Goal: Task Accomplishment & Management: Manage account settings

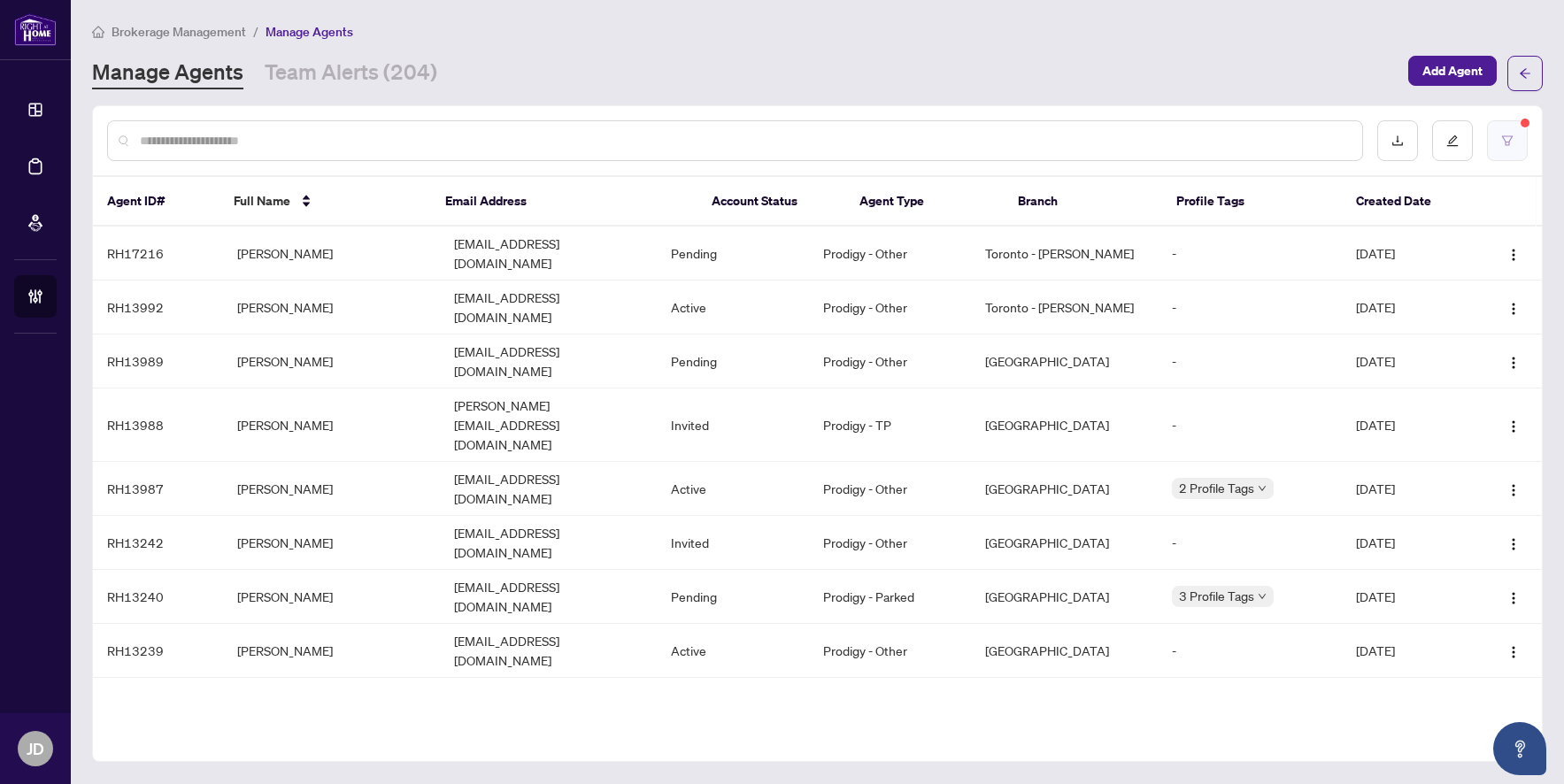
click at [1517, 132] on button "button" at bounding box center [1507, 141] width 40 height 40
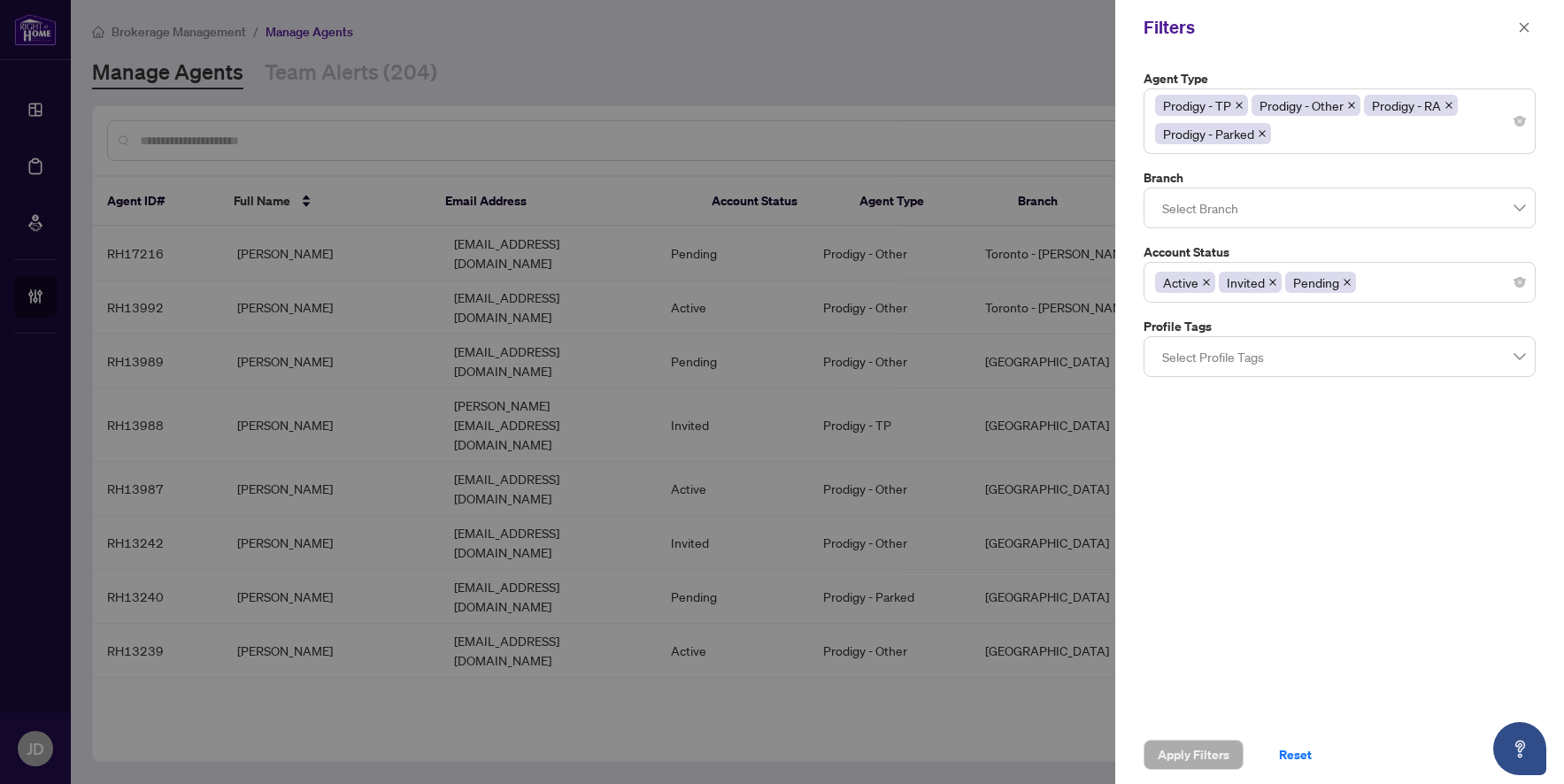
click at [1343, 282] on icon "close" at bounding box center [1347, 281] width 9 height 9
click at [1272, 280] on icon "close" at bounding box center [1272, 281] width 7 height 7
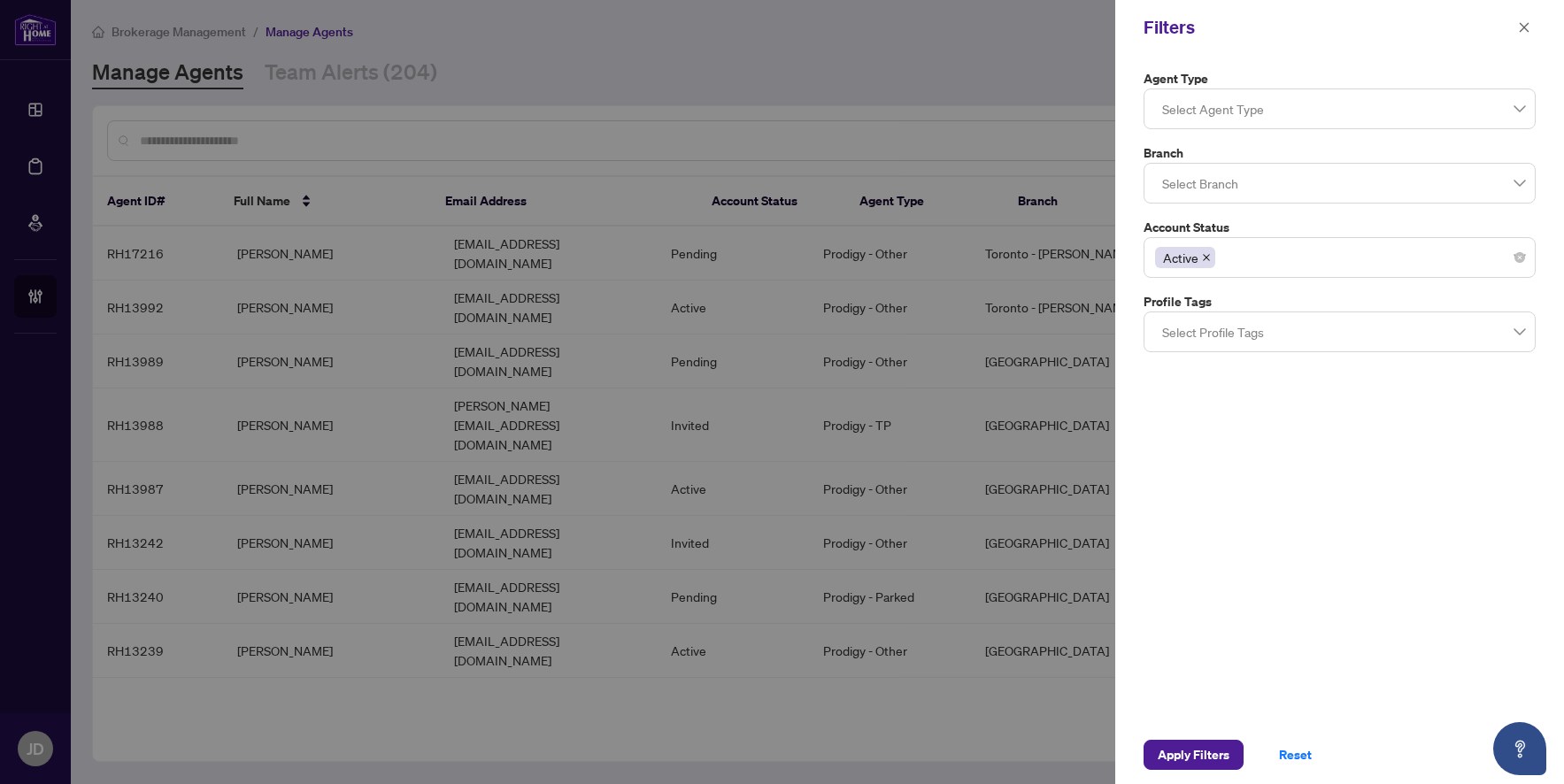
click at [1318, 525] on div "Agent Type Select Agent Type Branch Select Branch Account Status Active Profile…" at bounding box center [1339, 390] width 448 height 670
click at [1187, 745] on span "Apply Filters" at bounding box center [1192, 754] width 72 height 29
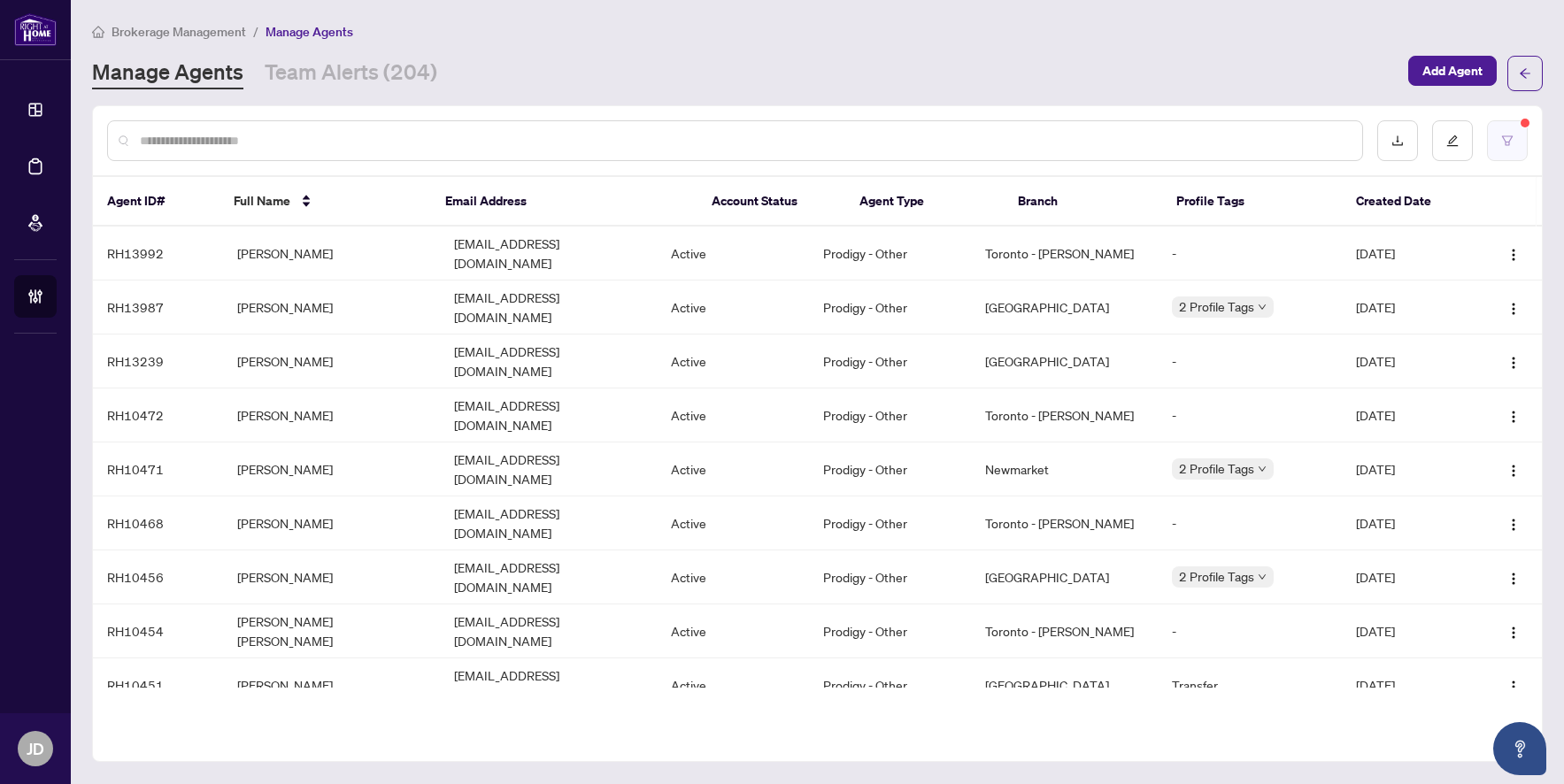
click at [1494, 141] on button "button" at bounding box center [1507, 141] width 40 height 40
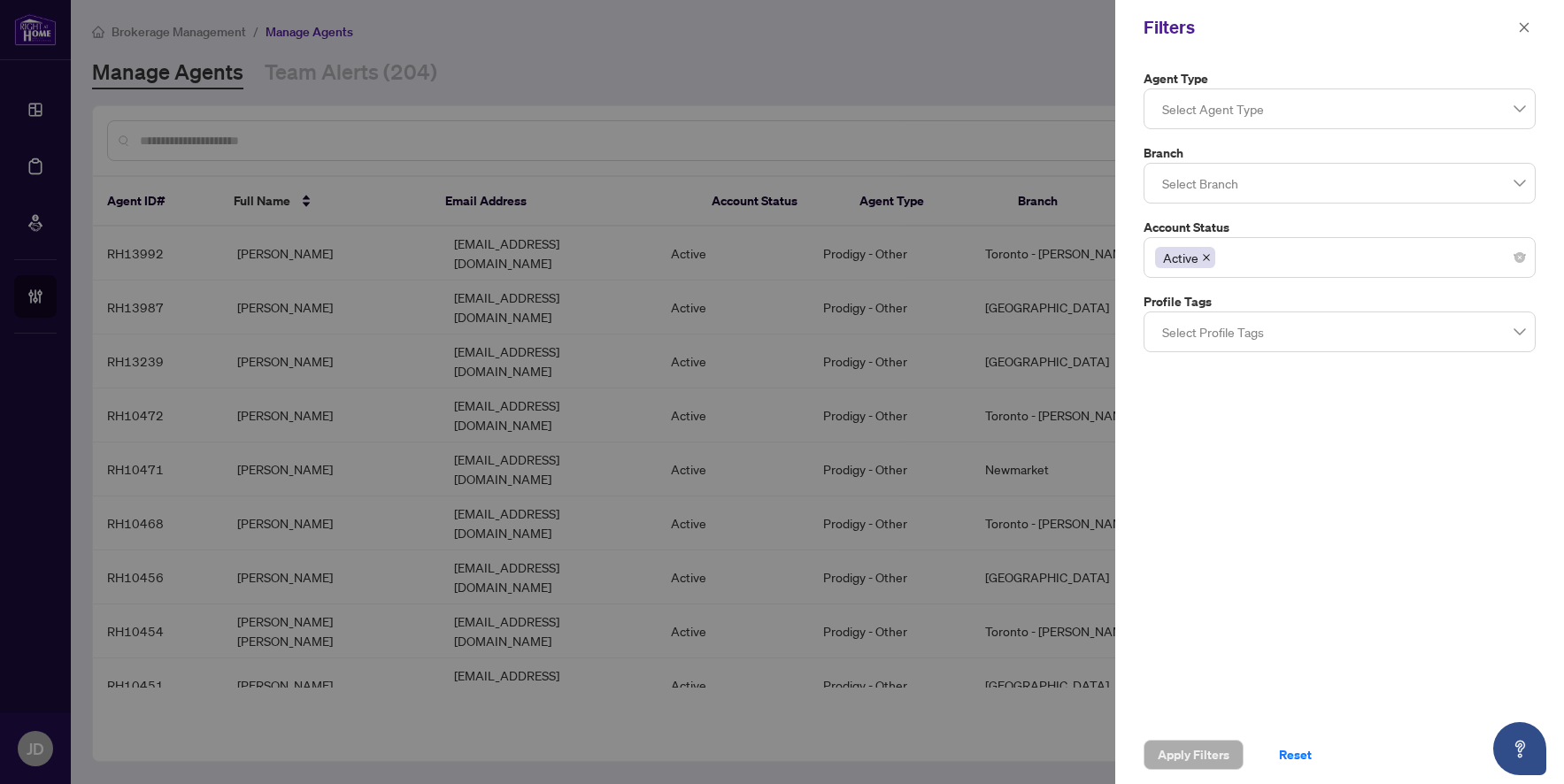
click at [908, 53] on div at bounding box center [782, 392] width 1564 height 784
click at [1522, 28] on icon "close" at bounding box center [1523, 27] width 12 height 12
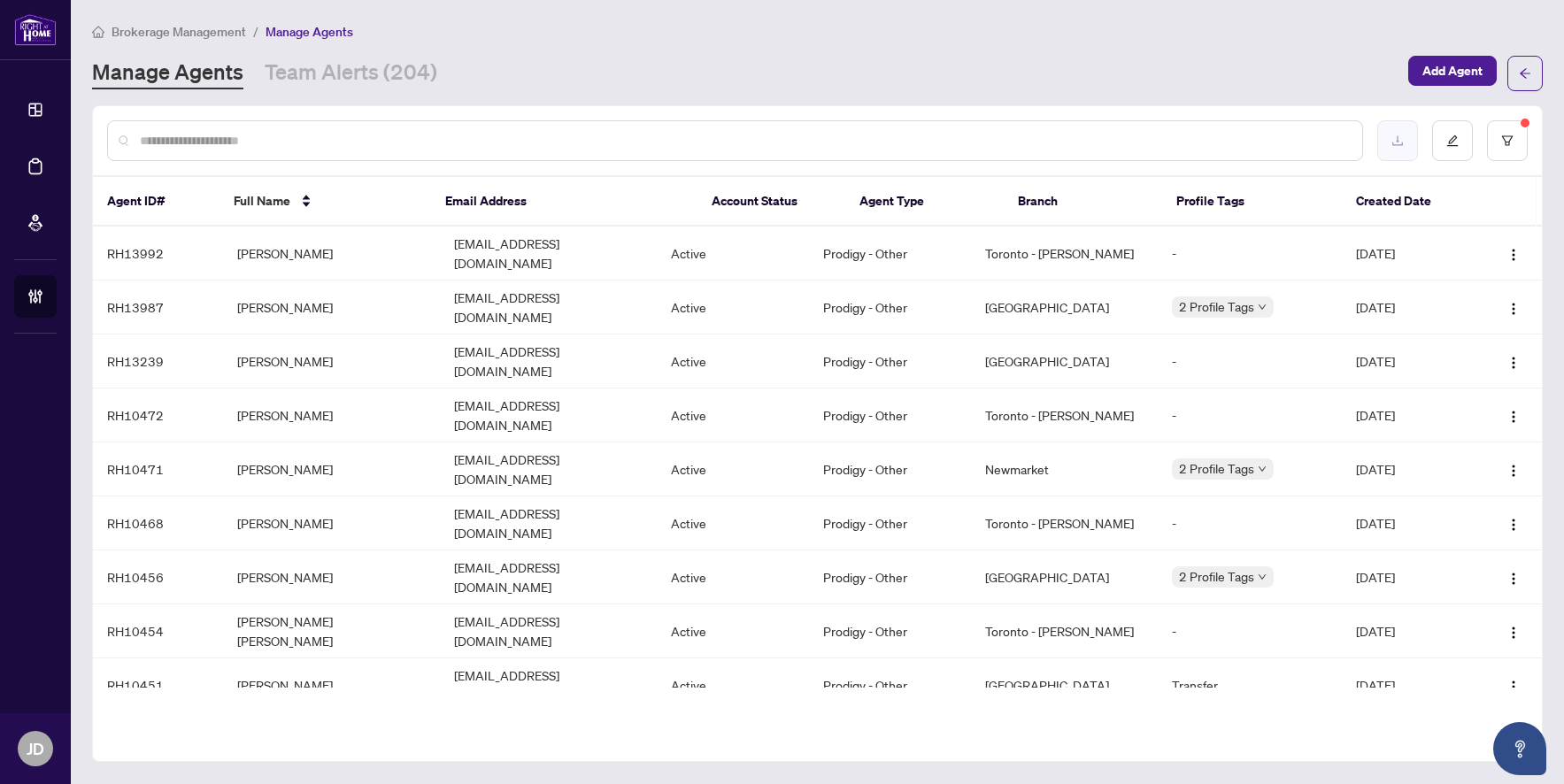
click at [1401, 145] on icon "download" at bounding box center [1396, 140] width 12 height 12
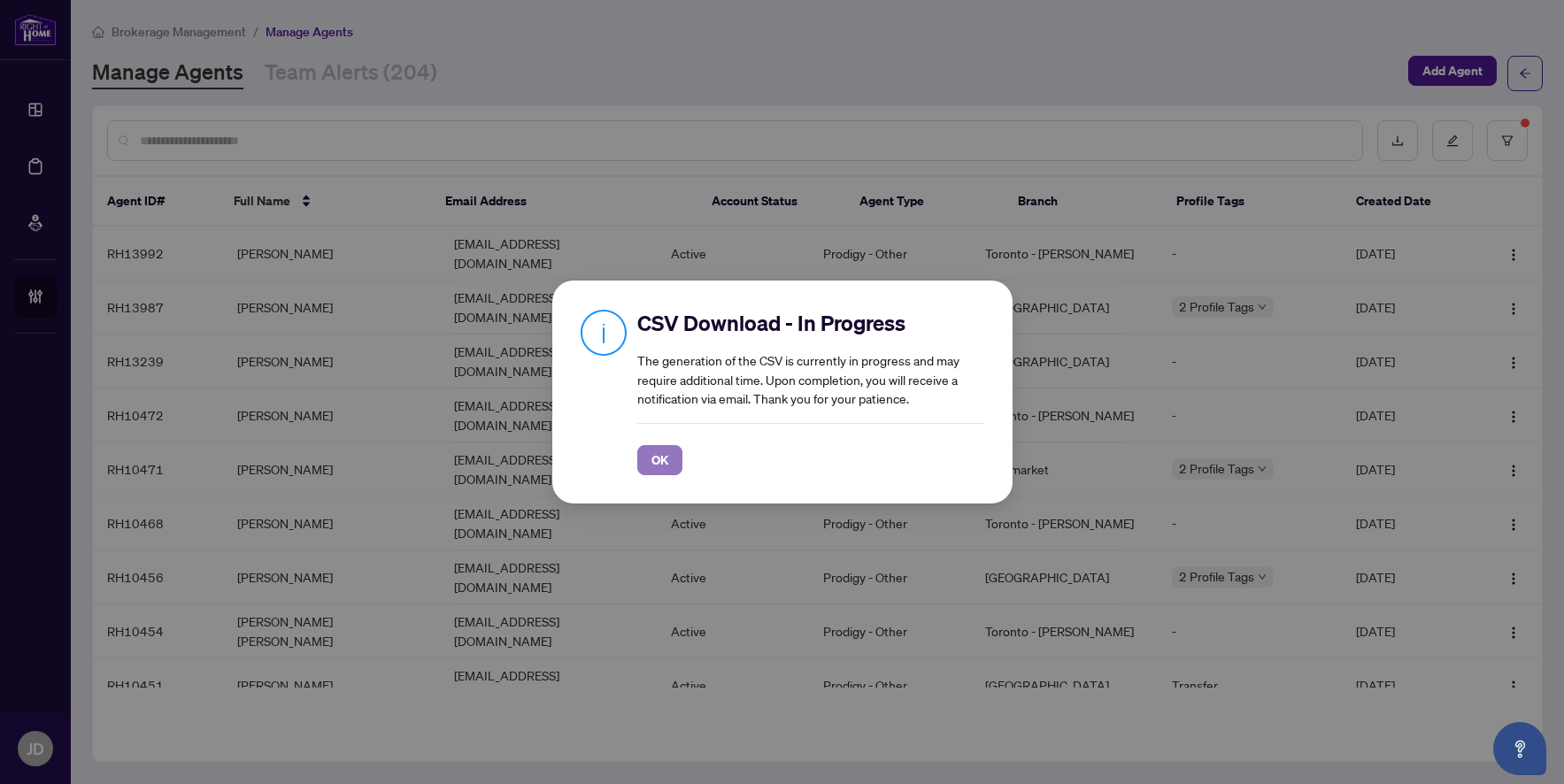
click at [646, 461] on button "OK" at bounding box center [659, 459] width 45 height 30
